Goal: Contribute content: Contribute content

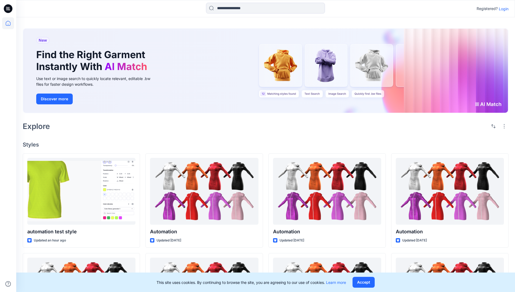
click at [503, 9] on p "Login" at bounding box center [504, 9] width 10 height 6
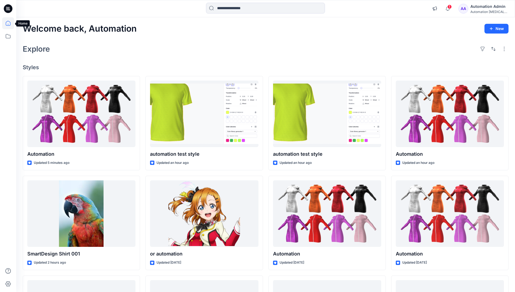
click at [10, 23] on icon at bounding box center [8, 23] width 5 height 5
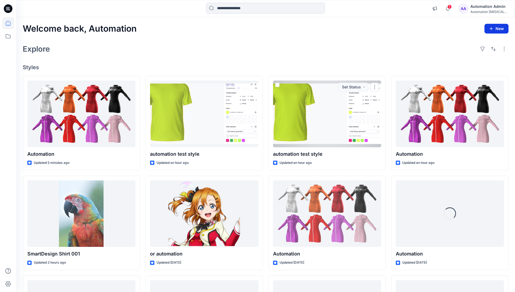
click at [492, 26] on button "New" at bounding box center [497, 29] width 24 height 10
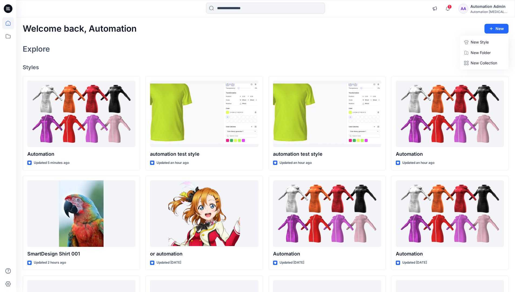
click at [479, 42] on p "New Style" at bounding box center [480, 42] width 18 height 6
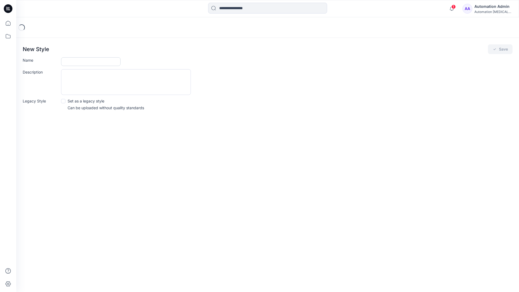
click at [70, 62] on input "Name" at bounding box center [91, 61] width 60 height 9
type input "**********"
click at [499, 50] on button "Save" at bounding box center [500, 49] width 25 height 10
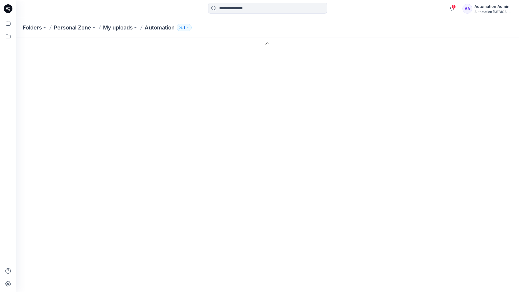
click at [498, 247] on link "Add Resource" at bounding box center [493, 251] width 35 height 9
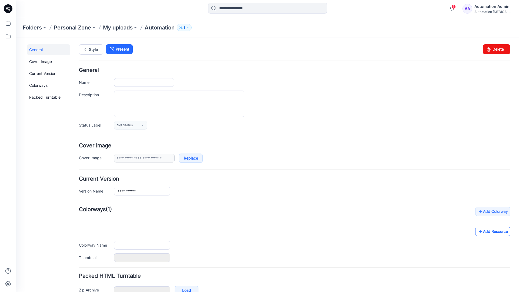
type input "**********"
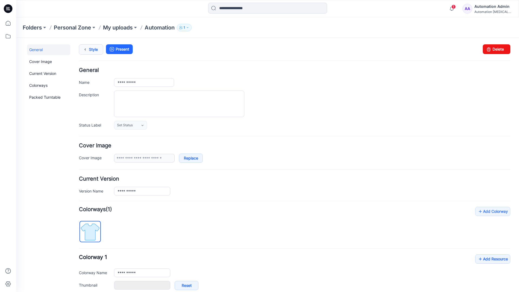
click at [92, 49] on link "Style" at bounding box center [91, 49] width 24 height 10
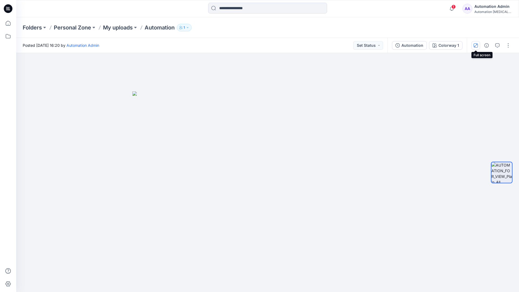
click at [477, 44] on icon "button" at bounding box center [476, 45] width 3 height 3
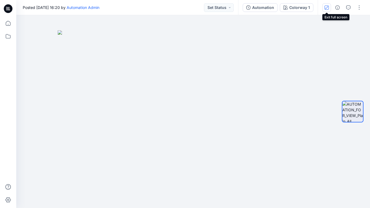
click at [325, 9] on button "button" at bounding box center [326, 7] width 9 height 9
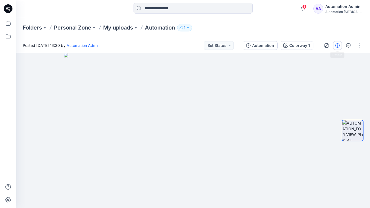
click at [336, 45] on icon "button" at bounding box center [337, 45] width 4 height 4
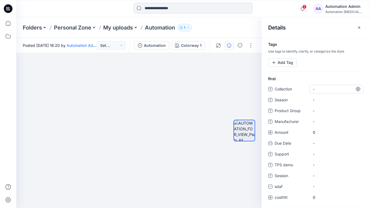
click at [318, 88] on span "-" at bounding box center [336, 89] width 47 height 6
type textarea "**********"
click at [246, 89] on div at bounding box center [244, 130] width 22 height 88
click at [329, 90] on span "dsfdsfsdfsdfsd" at bounding box center [336, 89] width 47 height 6
type textarea "*"
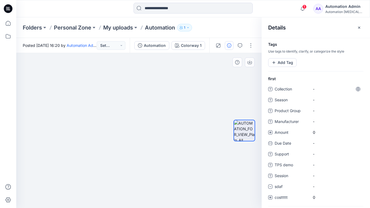
click at [231, 86] on div at bounding box center [244, 130] width 35 height 88
click at [282, 64] on button "Add Tag" at bounding box center [282, 62] width 28 height 9
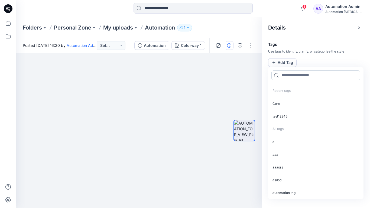
click at [290, 77] on input at bounding box center [315, 75] width 89 height 10
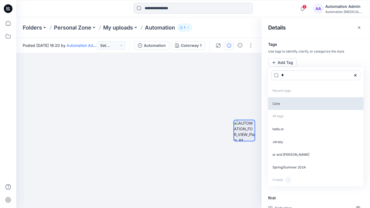
type input "*"
click at [281, 105] on p "Core" at bounding box center [315, 103] width 95 height 13
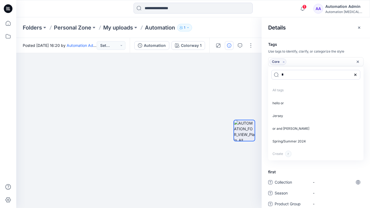
click at [283, 62] on icon "Remove tag" at bounding box center [283, 62] width 5 height 5
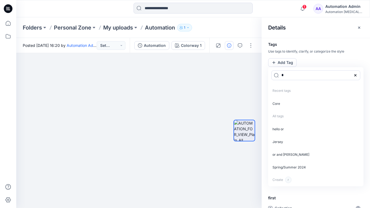
click at [356, 75] on icon at bounding box center [355, 75] width 4 height 4
click at [357, 28] on icon "button" at bounding box center [359, 27] width 4 height 4
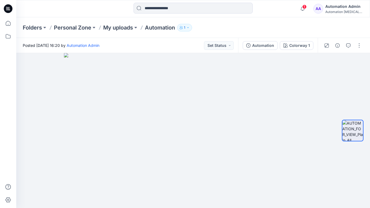
click at [334, 6] on div "Automation Admin" at bounding box center [344, 6] width 38 height 6
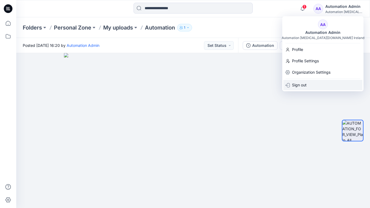
click at [301, 82] on p "Sign out" at bounding box center [299, 85] width 15 height 10
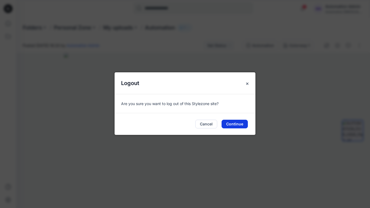
click at [234, 121] on button "Continue" at bounding box center [234, 124] width 26 height 9
